Goal: Task Accomplishment & Management: Use online tool/utility

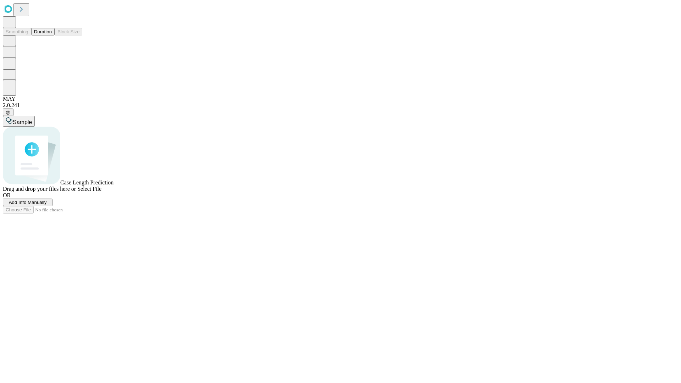
click at [52, 35] on button "Duration" at bounding box center [42, 31] width 23 height 7
click at [47, 205] on span "Add Info Manually" at bounding box center [28, 202] width 38 height 5
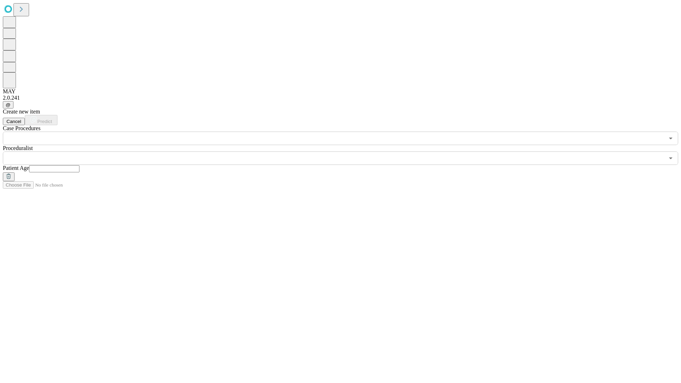
click at [79, 165] on input "text" at bounding box center [54, 168] width 50 height 7
type input "**"
click at [345, 151] on input "text" at bounding box center [333, 157] width 661 height 13
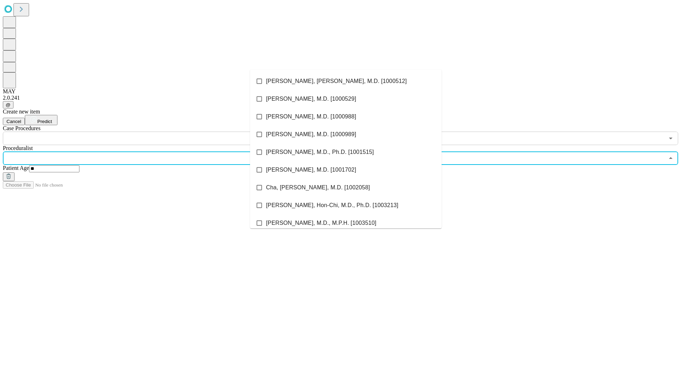
click at [346, 81] on li "[PERSON_NAME], [PERSON_NAME], M.D. [1000512]" at bounding box center [345, 81] width 191 height 18
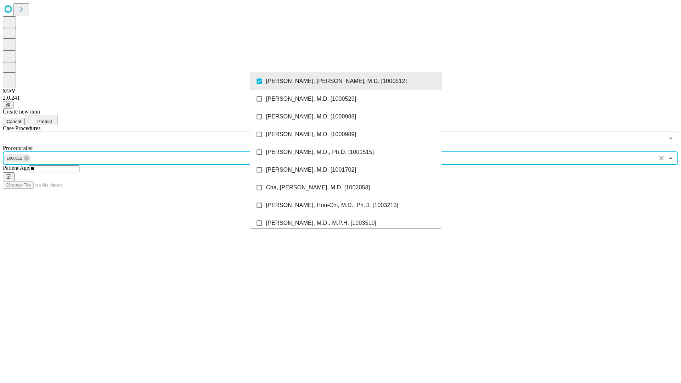
click at [149, 132] on input "text" at bounding box center [333, 138] width 661 height 13
